Goal: Complete application form

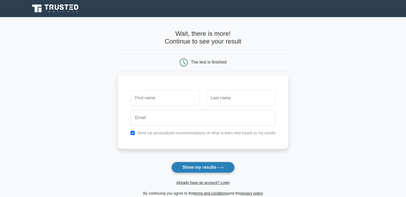
click at [205, 170] on button "Show my results" at bounding box center [202, 167] width 63 height 11
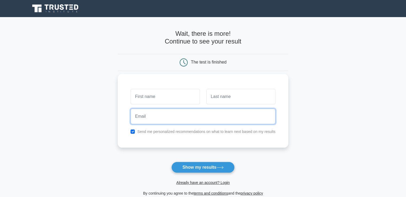
click at [228, 118] on input "email" at bounding box center [203, 116] width 145 height 15
type input "[EMAIL_ADDRESS][DOMAIN_NAME]"
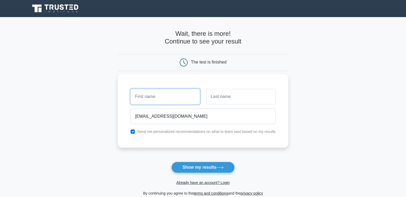
click at [164, 98] on input "text" at bounding box center [165, 96] width 69 height 15
type input "[DEMOGRAPHIC_DATA]"
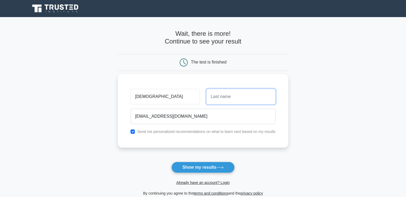
click at [238, 97] on input "text" at bounding box center [240, 96] width 69 height 15
type input "POTENCIA"
click at [173, 132] on label "Send me personalized recommendations on what to learn next based on my results" at bounding box center [206, 131] width 138 height 4
click at [130, 131] on div "Send me personalized recommendations on what to learn next based on my results" at bounding box center [202, 131] width 151 height 6
click at [133, 132] on input "checkbox" at bounding box center [133, 131] width 4 height 4
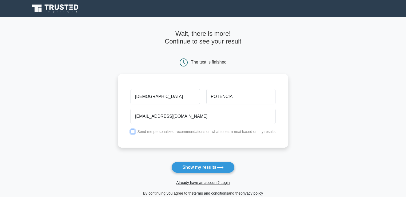
click at [133, 131] on input "checkbox" at bounding box center [133, 131] width 4 height 4
checkbox input "true"
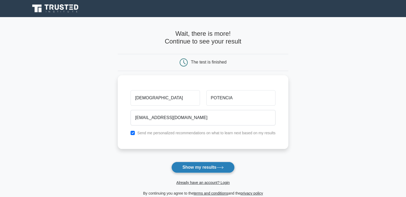
click at [195, 166] on button "Show my results" at bounding box center [202, 167] width 63 height 11
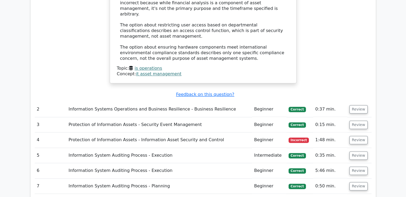
scroll to position [639, 0]
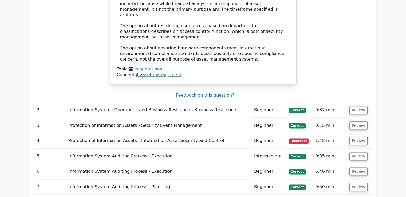
click at [309, 133] on td "Incorrect" at bounding box center [299, 140] width 27 height 15
click at [358, 137] on button "Review" at bounding box center [358, 141] width 18 height 8
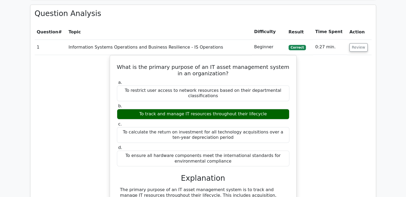
scroll to position [374, 0]
